Goal: Information Seeking & Learning: Understand process/instructions

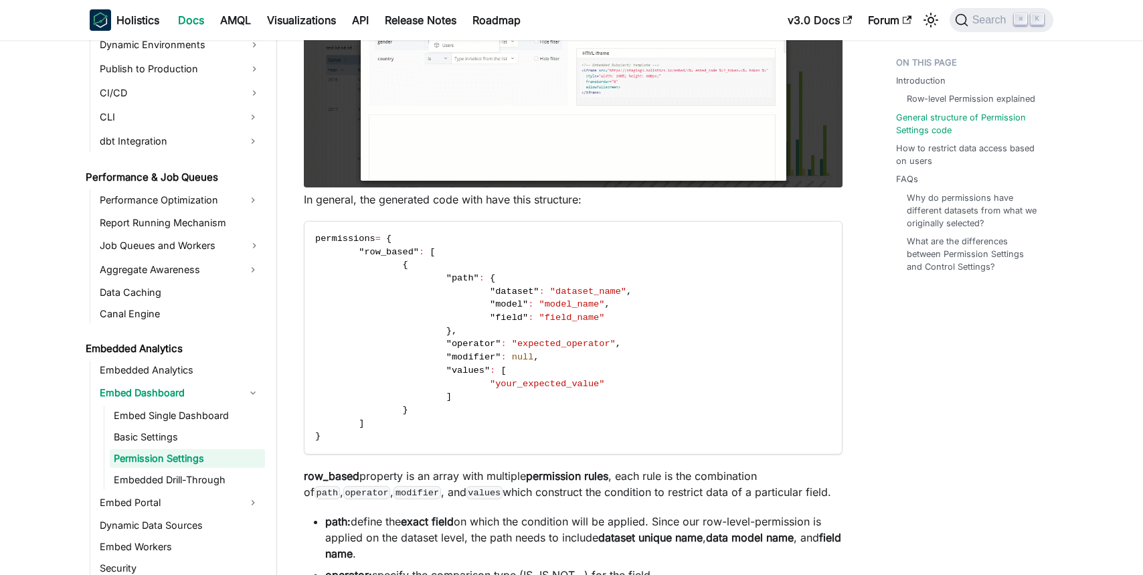
scroll to position [637, 0]
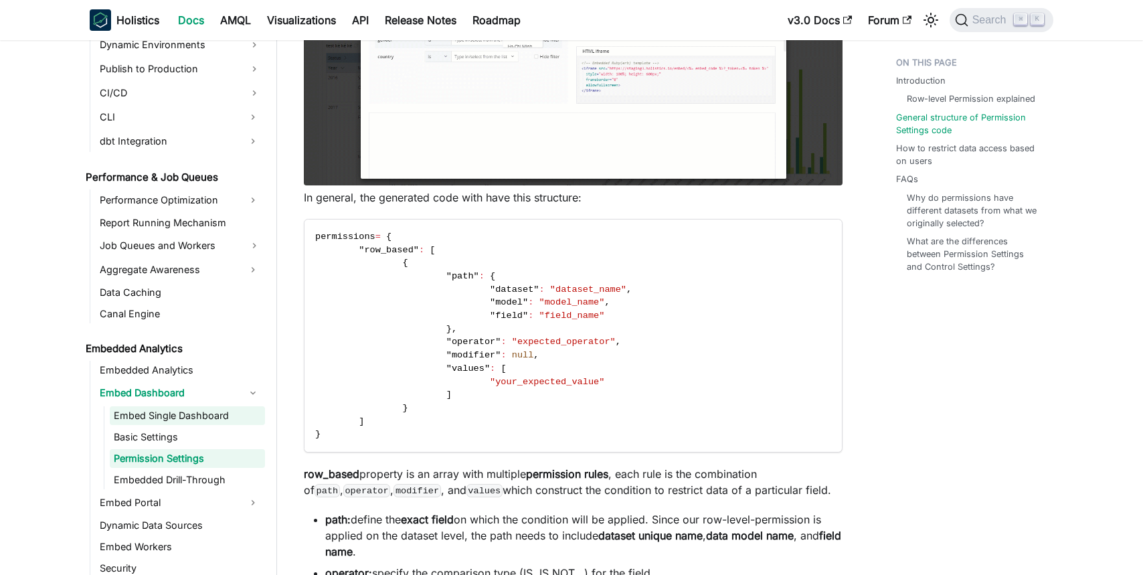
click at [142, 416] on link "Embed Single Dashboard" at bounding box center [187, 415] width 155 height 19
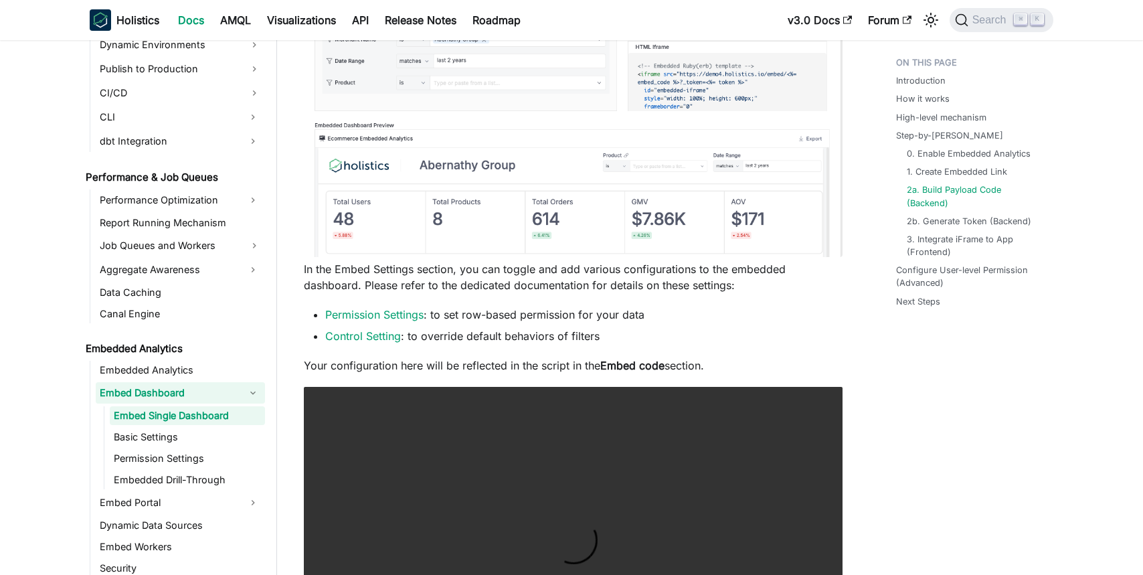
scroll to position [2925, 0]
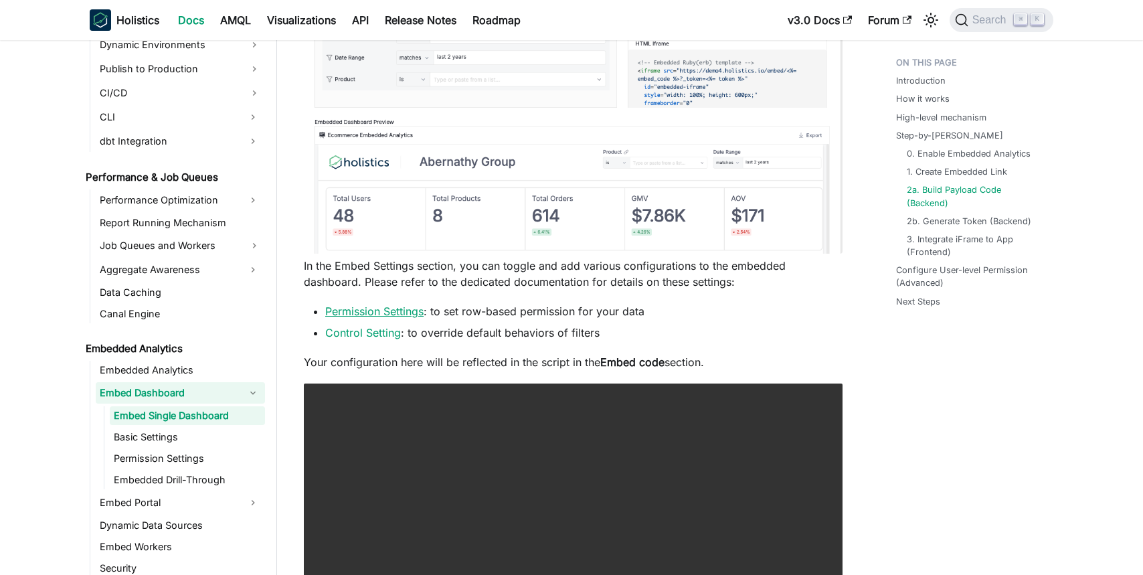
click at [403, 318] on link "Permission Settings" at bounding box center [374, 310] width 98 height 13
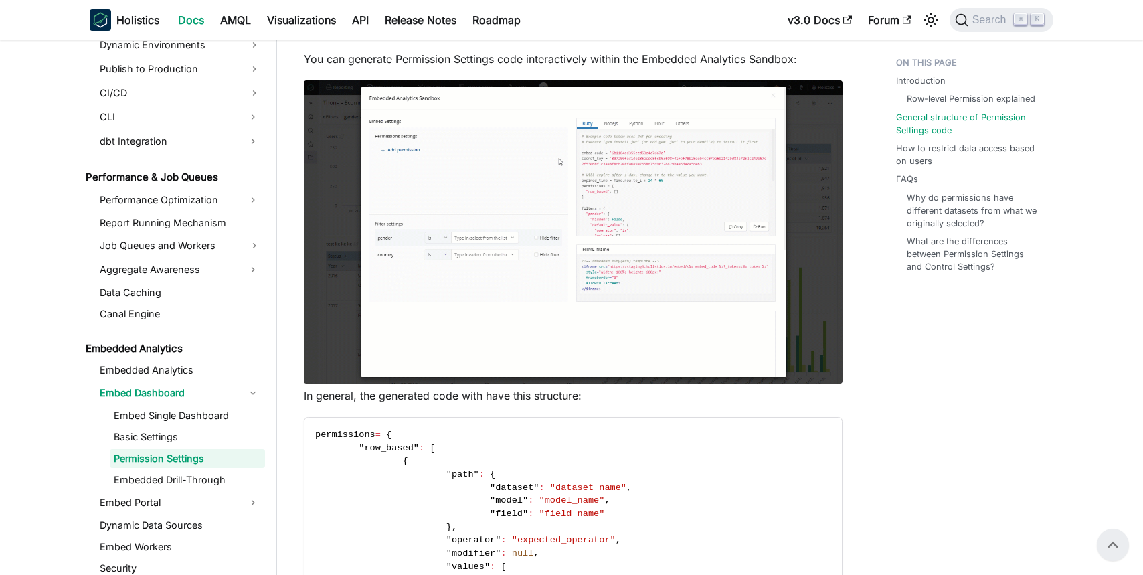
scroll to position [410, 0]
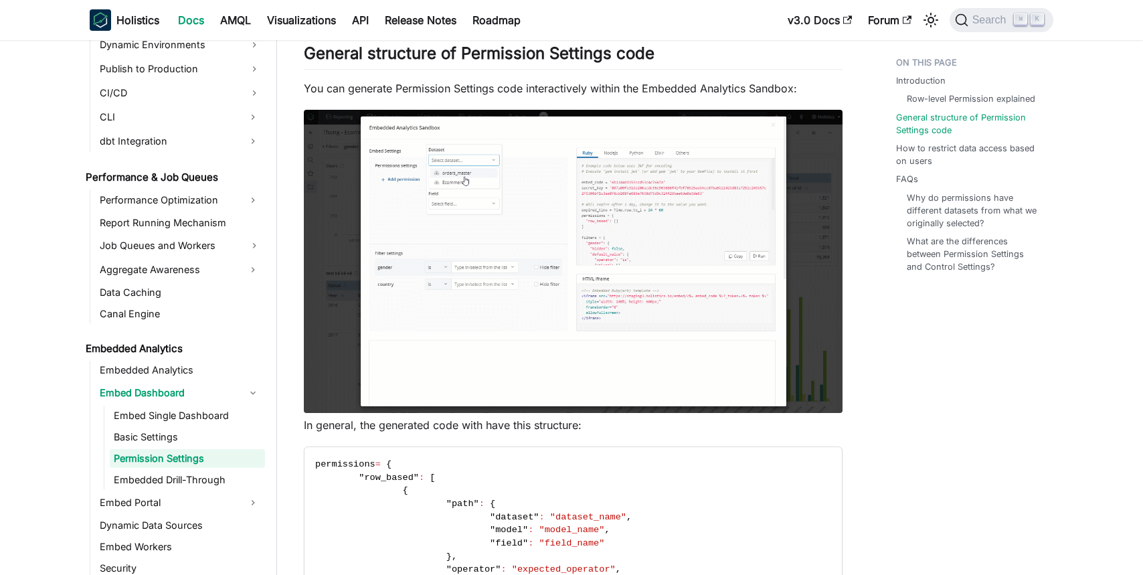
click at [633, 273] on img at bounding box center [573, 261] width 539 height 303
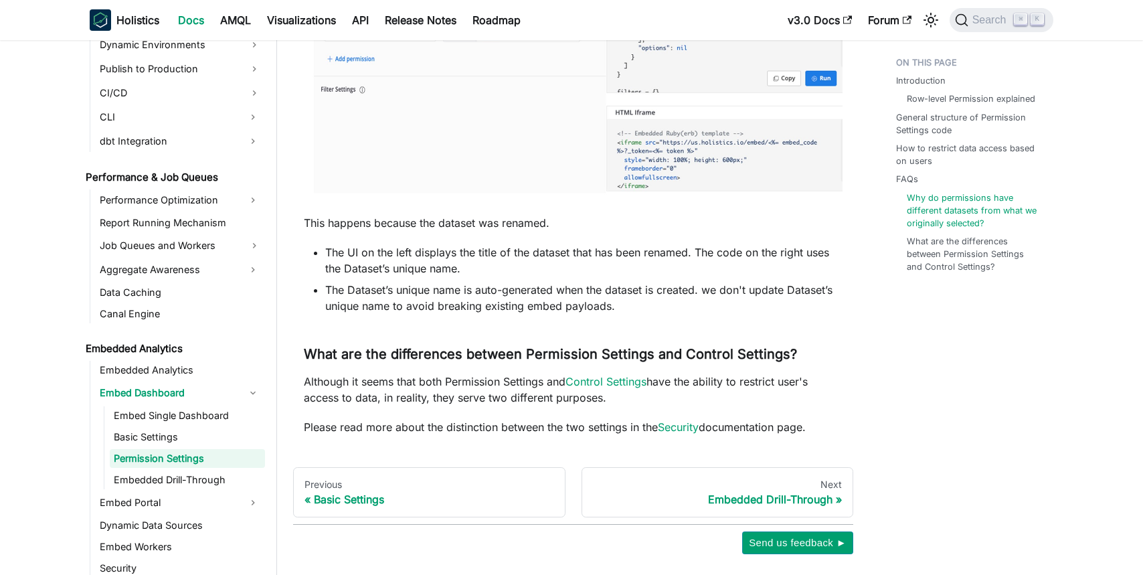
scroll to position [2218, 0]
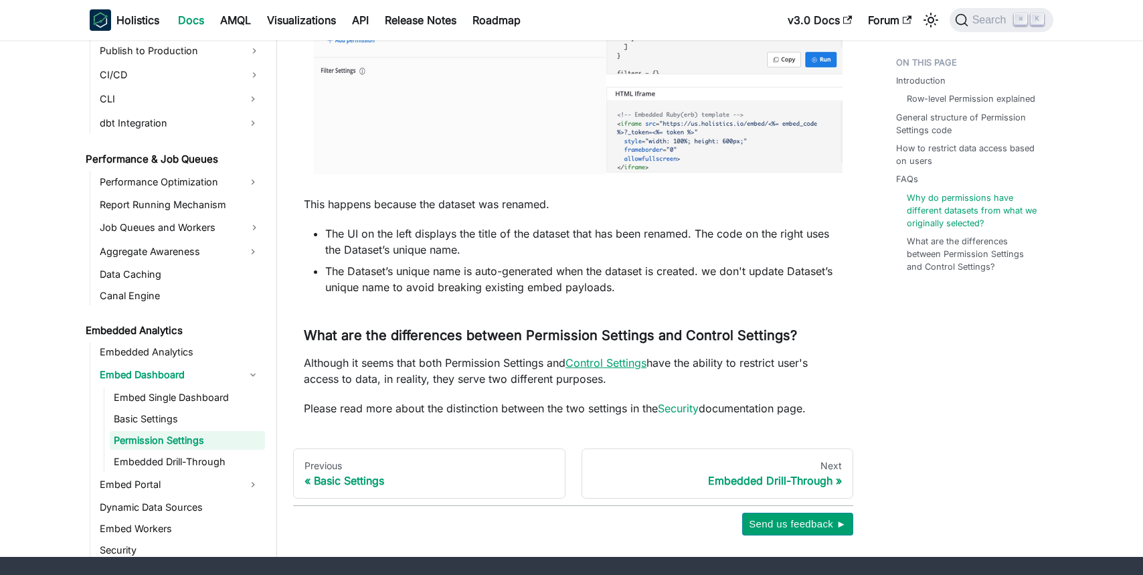
click at [630, 366] on link "Control Settings" at bounding box center [605, 362] width 81 height 13
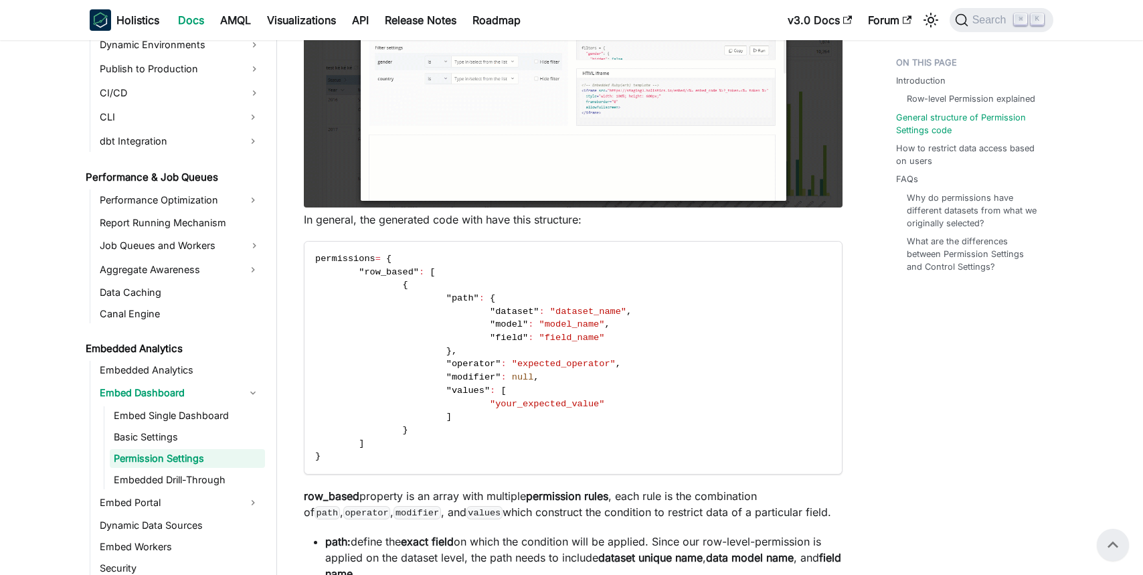
scroll to position [605, 0]
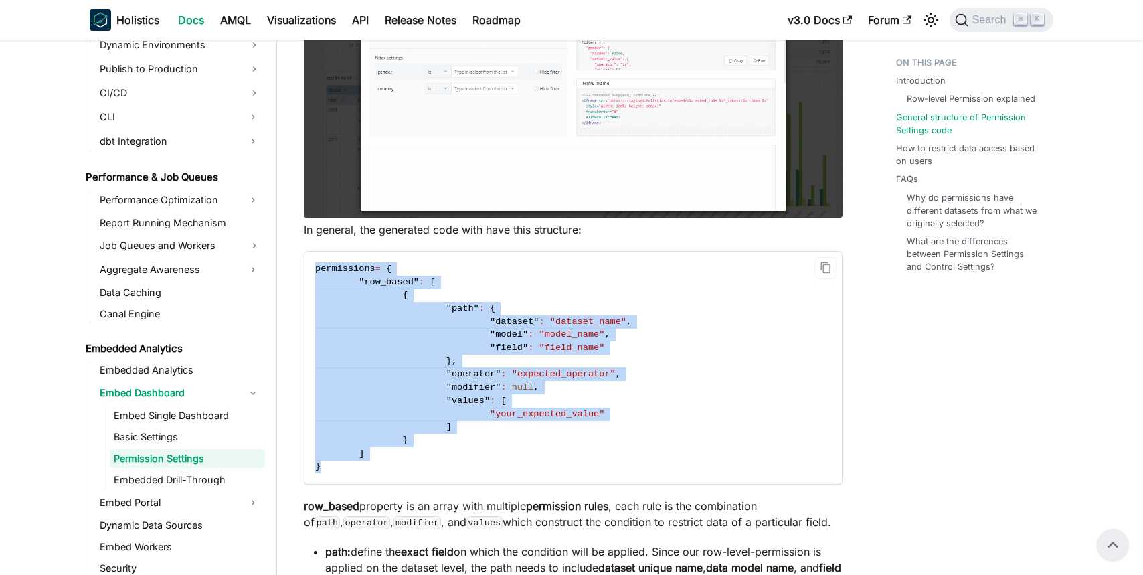
drag, startPoint x: 316, startPoint y: 271, endPoint x: 348, endPoint y: 461, distance: 192.7
click at [348, 461] on code "permissions = { "row_based" : [ { "path" : { "dataset" : "dataset_name" , "mode…" at bounding box center [571, 368] width 535 height 232
copy code "permissions = { "row_based" : [ { "path" : { "dataset" : "dataset_name" , "mode…"
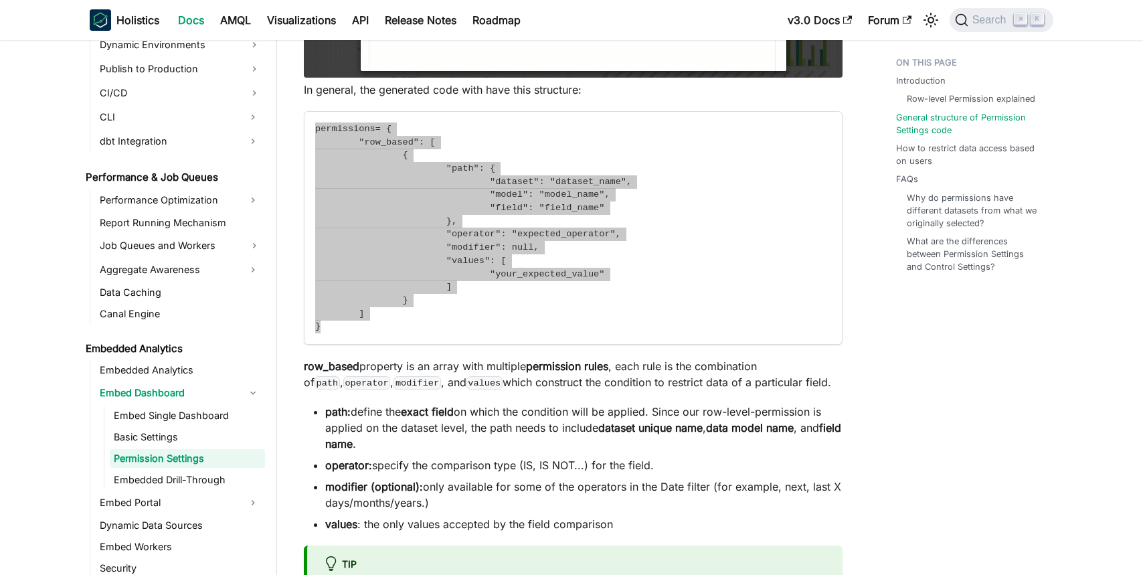
scroll to position [747, 0]
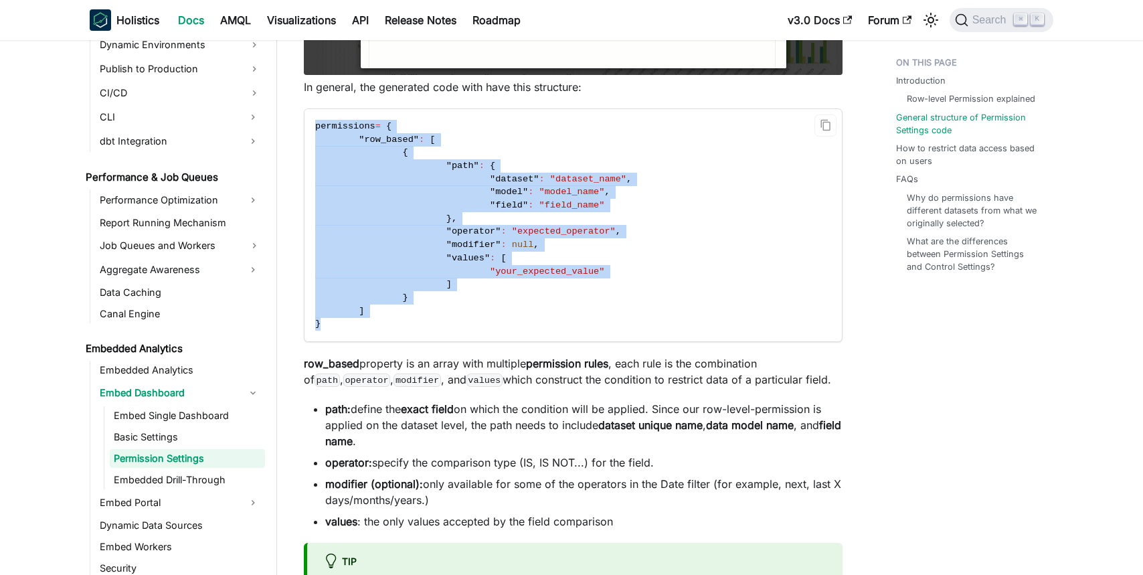
drag, startPoint x: 821, startPoint y: 129, endPoint x: 689, endPoint y: 201, distance: 150.3
click at [820, 130] on icon "Copy code to clipboard" at bounding box center [826, 125] width 12 height 12
copy code "permissions = { "row_based" : [ { "path" : { "dataset" : "dataset_name" , "mode…"
